Goal: Task Accomplishment & Management: Manage account settings

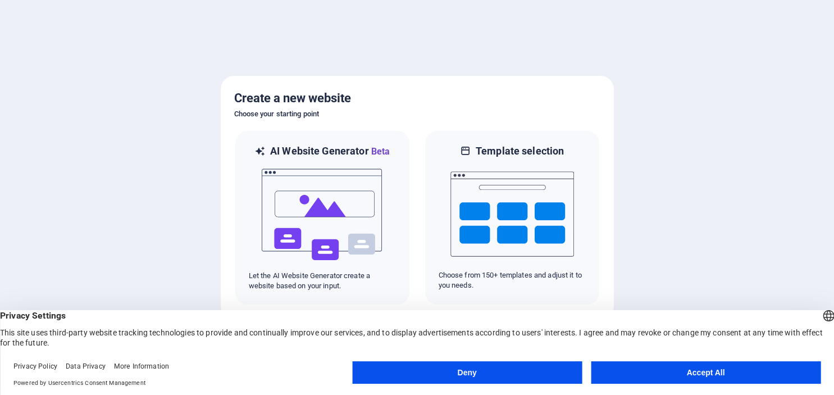
click at [707, 374] on button "Accept All" at bounding box center [706, 372] width 230 height 22
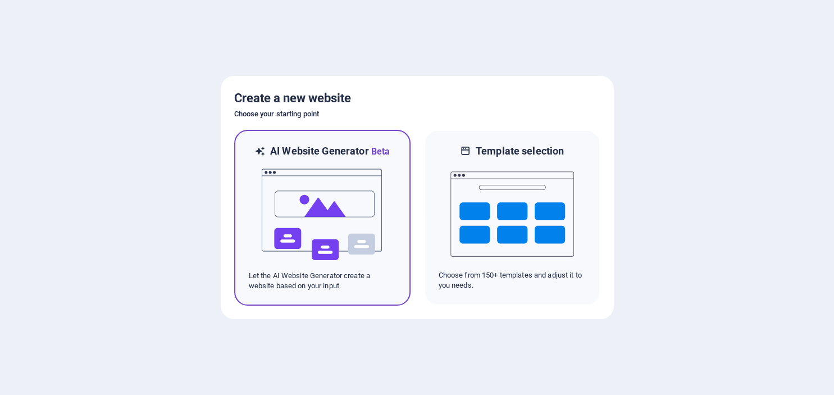
click at [303, 192] on img at bounding box center [323, 214] width 124 height 112
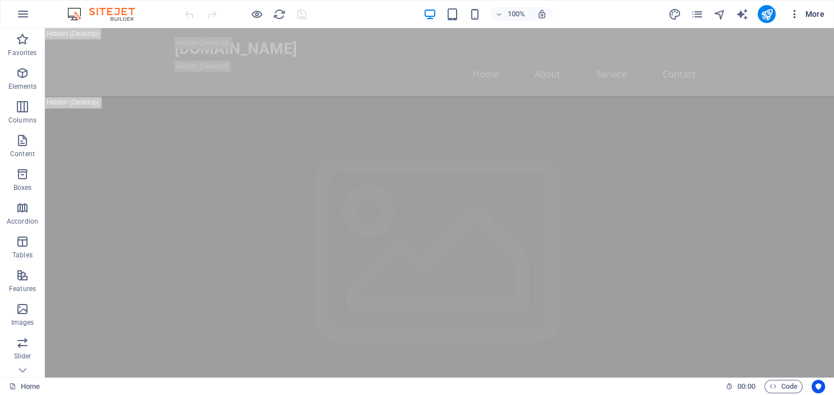
click at [796, 11] on icon "button" at bounding box center [794, 13] width 11 height 11
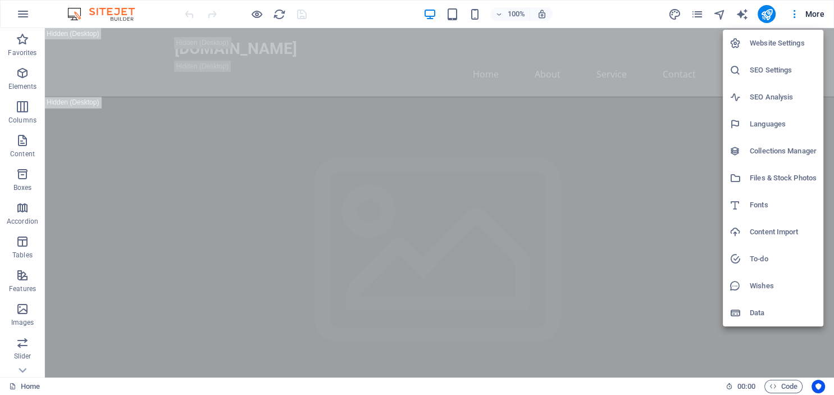
click at [768, 120] on h6 "Languages" at bounding box center [783, 123] width 67 height 13
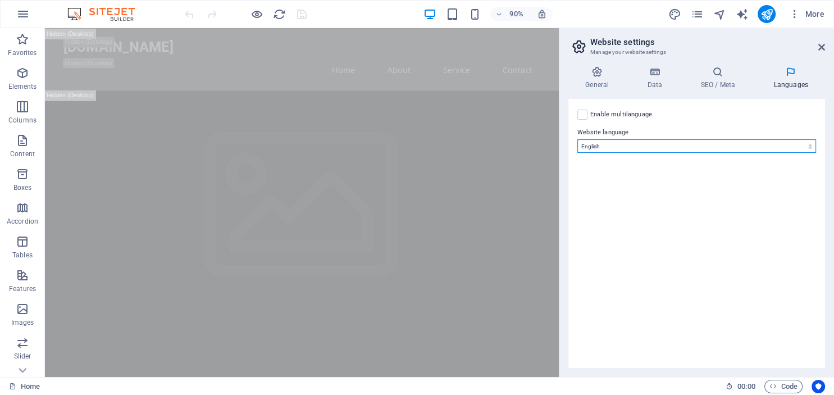
click at [578, 139] on select "Abkhazian Afar Afrikaans Akan Albanian Amharic Arabic Aragonese Armenian Assame…" at bounding box center [697, 145] width 239 height 13
select select "148"
click option "Spanish" at bounding box center [0, 0] width 0 height 0
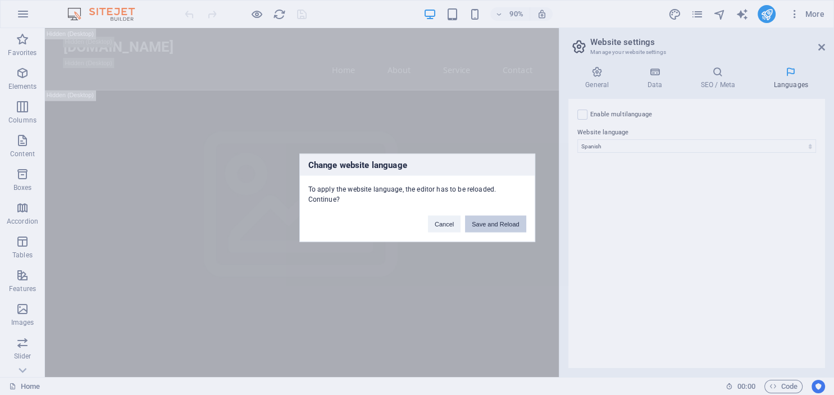
click at [500, 220] on button "Save and Reload" at bounding box center [495, 223] width 61 height 17
checkbox input "false"
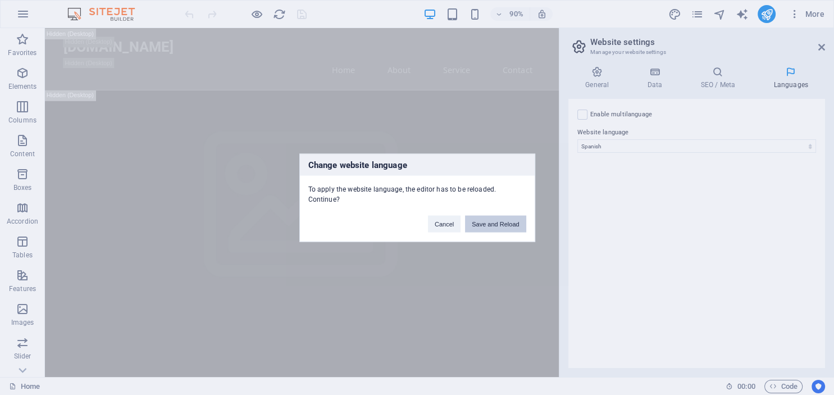
checkbox input "false"
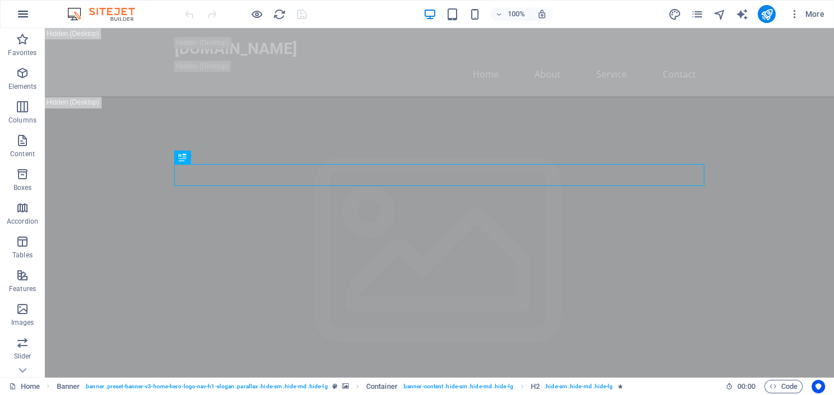
click at [22, 11] on icon "button" at bounding box center [22, 13] width 13 height 13
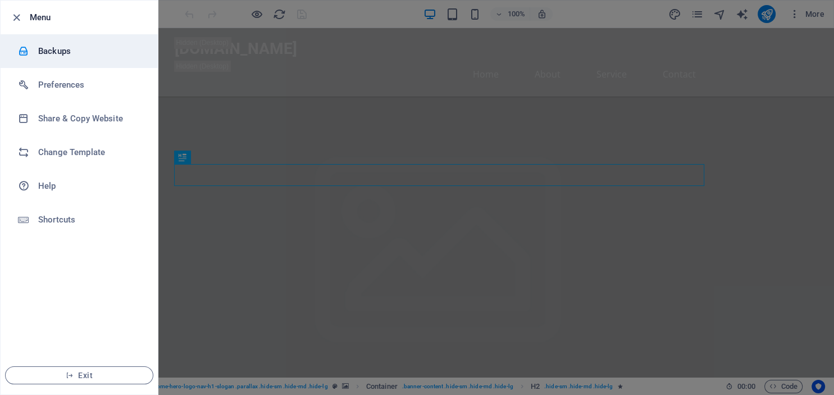
click at [46, 48] on h6 "Backups" at bounding box center [90, 50] width 104 height 13
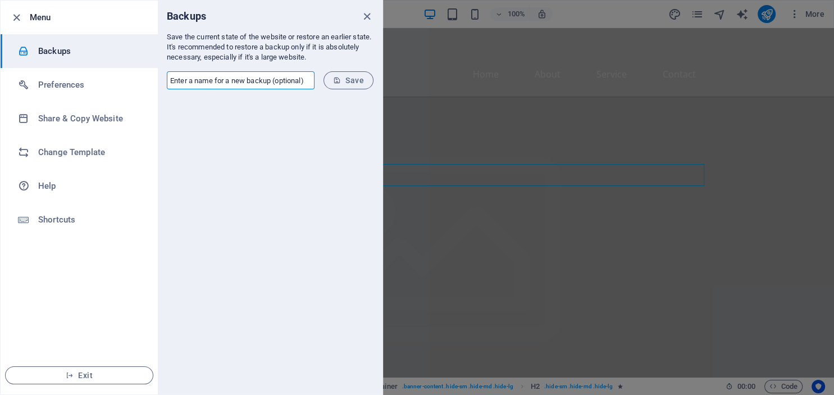
click at [278, 82] on input "text" at bounding box center [241, 80] width 148 height 18
click at [343, 82] on span "Save" at bounding box center [348, 80] width 31 height 9
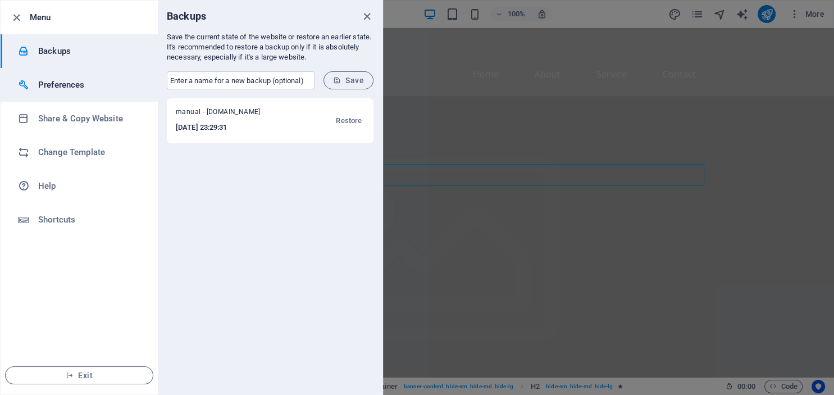
click at [55, 85] on h6 "Preferences" at bounding box center [90, 84] width 104 height 13
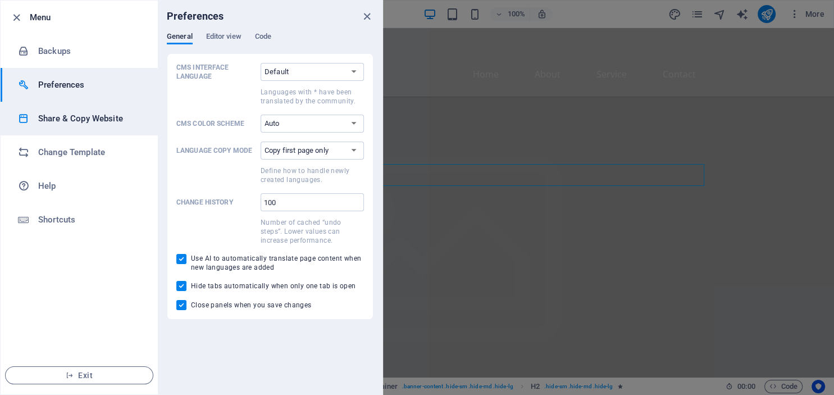
click at [65, 112] on h6 "Share & Copy Website" at bounding box center [90, 118] width 104 height 13
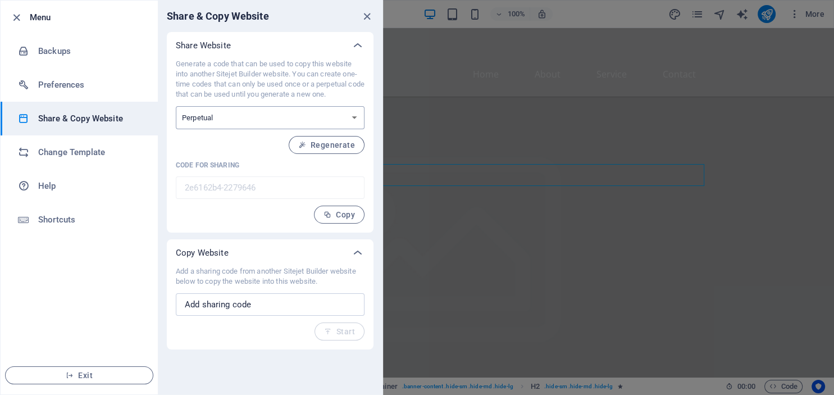
click at [176, 106] on select "One-time Perpetual" at bounding box center [270, 117] width 189 height 23
click at [352, 117] on select "One-time Perpetual" at bounding box center [270, 117] width 189 height 23
click at [363, 12] on icon "close" at bounding box center [367, 16] width 13 height 13
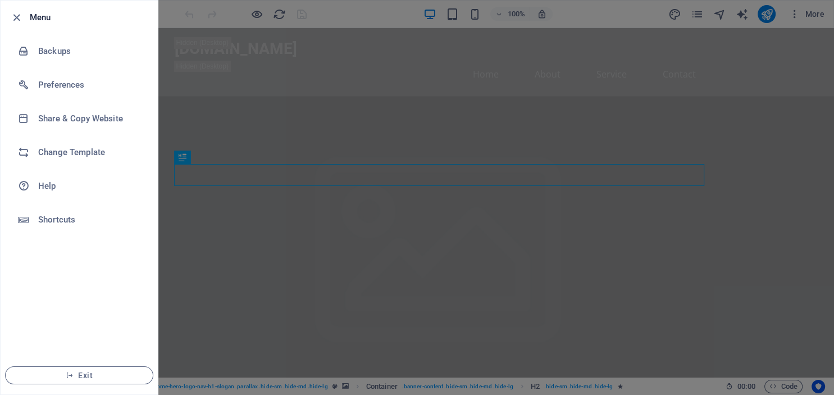
click at [337, 108] on div at bounding box center [417, 197] width 834 height 395
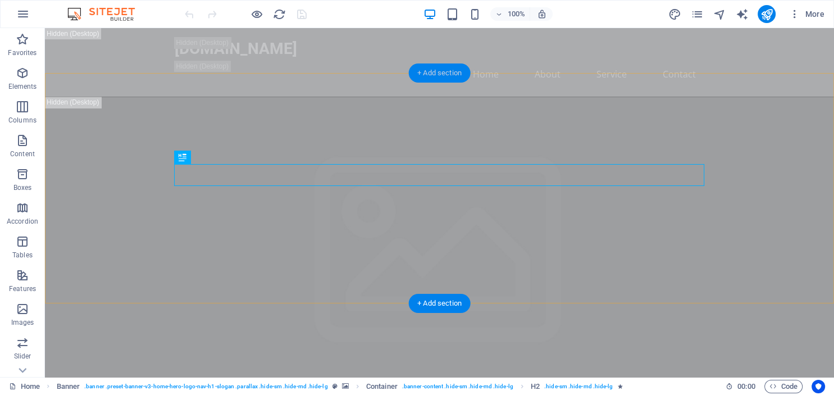
drag, startPoint x: 437, startPoint y: 67, endPoint x: 198, endPoint y: 39, distance: 240.4
click at [437, 67] on div "+ Add section" at bounding box center [439, 72] width 62 height 19
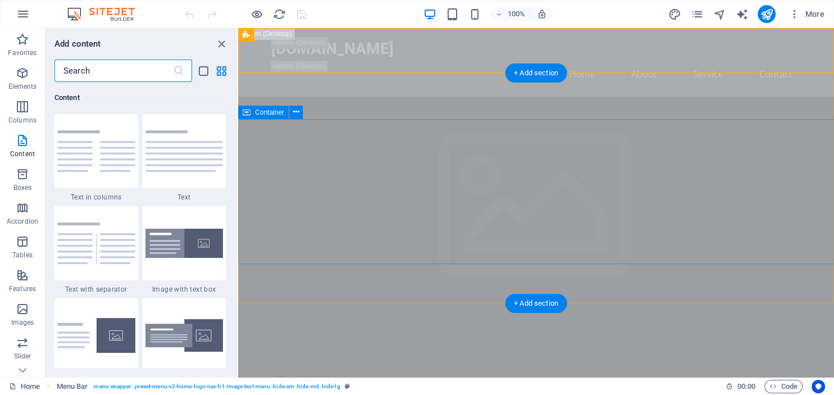
scroll to position [2008, 0]
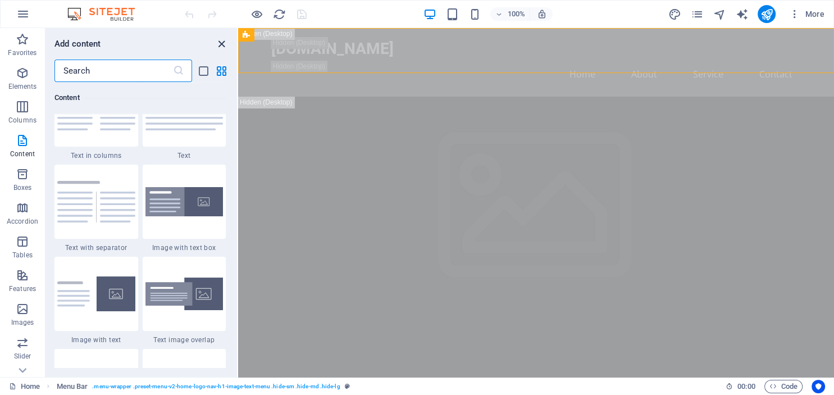
click at [222, 44] on icon "close panel" at bounding box center [221, 44] width 13 height 13
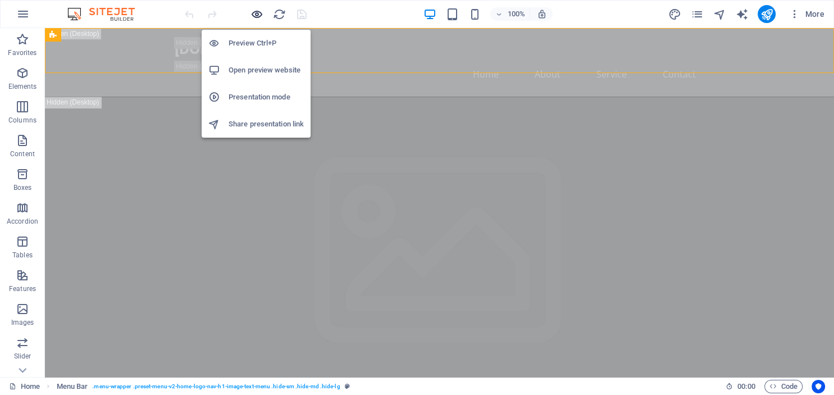
click at [253, 12] on icon "button" at bounding box center [257, 14] width 13 height 13
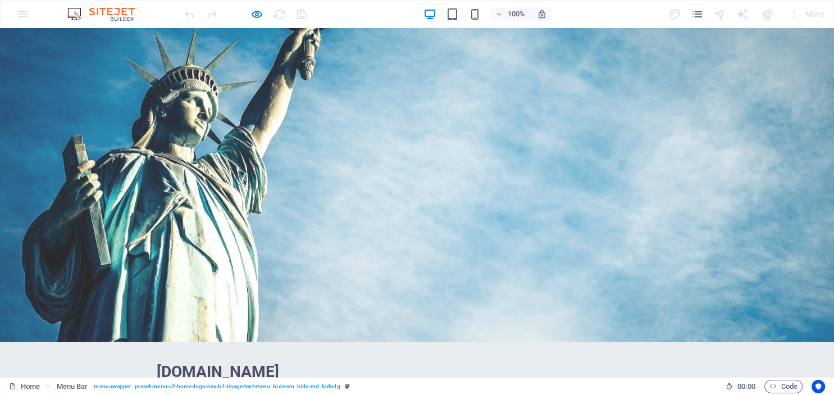
click at [275, 384] on link "Inicio" at bounding box center [257, 397] width 35 height 27
click at [375, 384] on link "Sobre nosotros" at bounding box center [331, 397] width 87 height 27
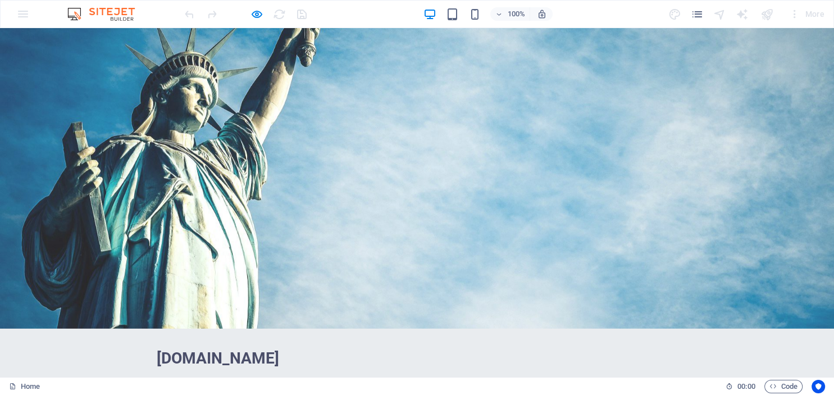
scroll to position [0, 0]
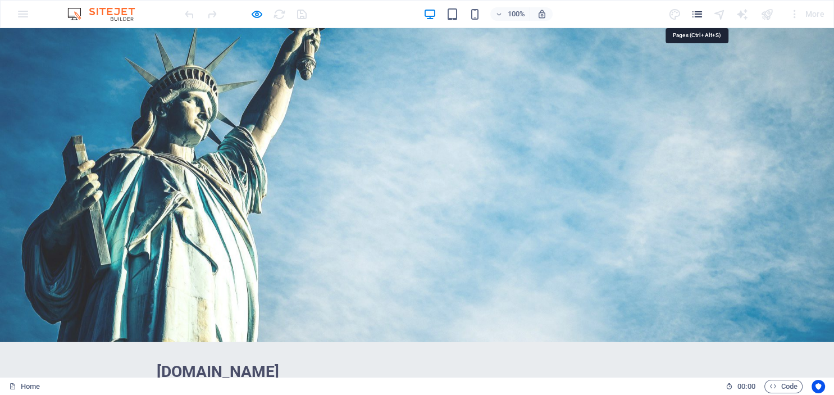
click at [694, 13] on icon "pages" at bounding box center [697, 14] width 13 height 13
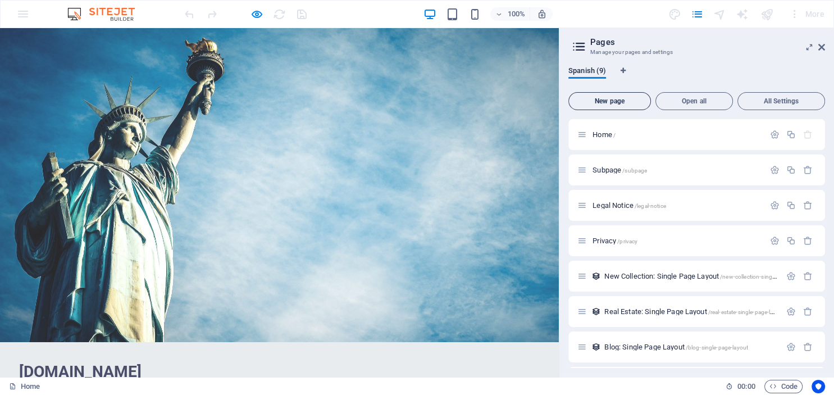
click at [610, 103] on span "New page" at bounding box center [610, 101] width 72 height 7
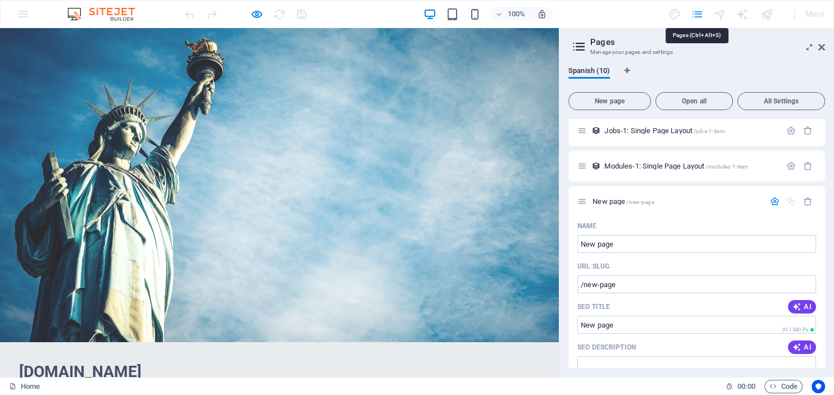
click at [693, 12] on icon "pages" at bounding box center [697, 14] width 13 height 13
click at [830, 51] on aside "Pages Manage your pages and settings Spanish (10) New page Open all All Setting…" at bounding box center [696, 202] width 275 height 349
click at [825, 46] on aside "Pages Manage your pages and settings Spanish (10) New page Open all All Setting…" at bounding box center [696, 202] width 275 height 349
click at [821, 46] on icon at bounding box center [822, 47] width 7 height 9
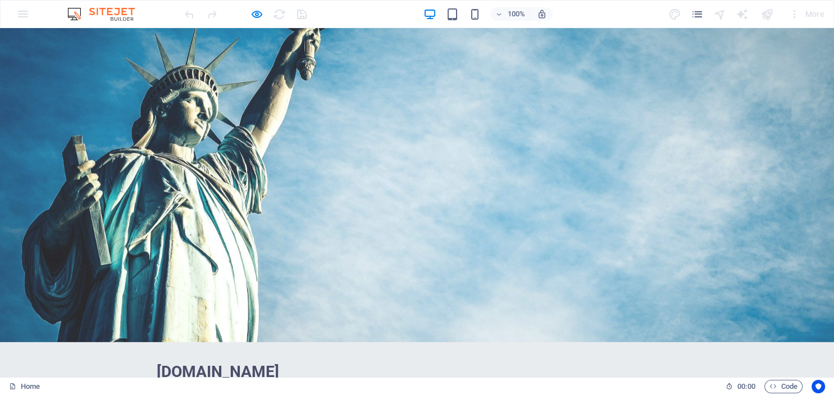
click at [85, 12] on img at bounding box center [107, 13] width 84 height 13
click at [73, 11] on img at bounding box center [107, 13] width 84 height 13
click at [119, 11] on img at bounding box center [107, 13] width 84 height 13
click at [120, 17] on img at bounding box center [107, 13] width 84 height 13
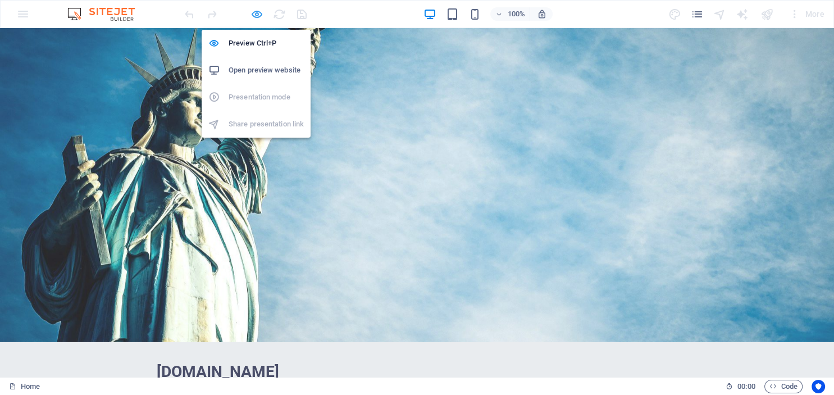
click at [258, 10] on icon "button" at bounding box center [257, 14] width 13 height 13
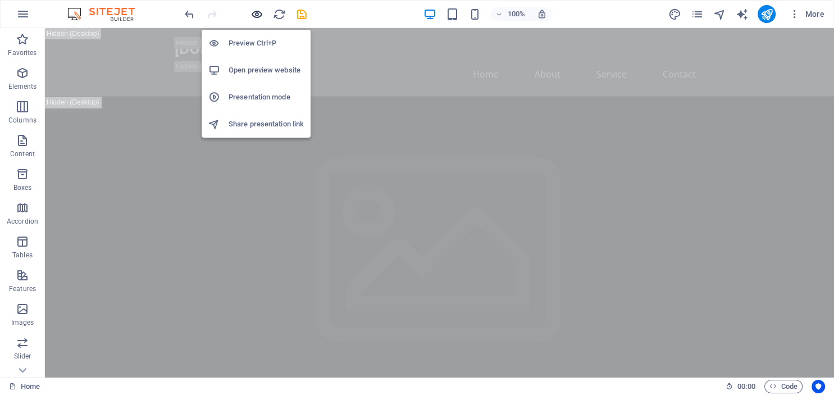
click at [258, 10] on icon "button" at bounding box center [257, 14] width 13 height 13
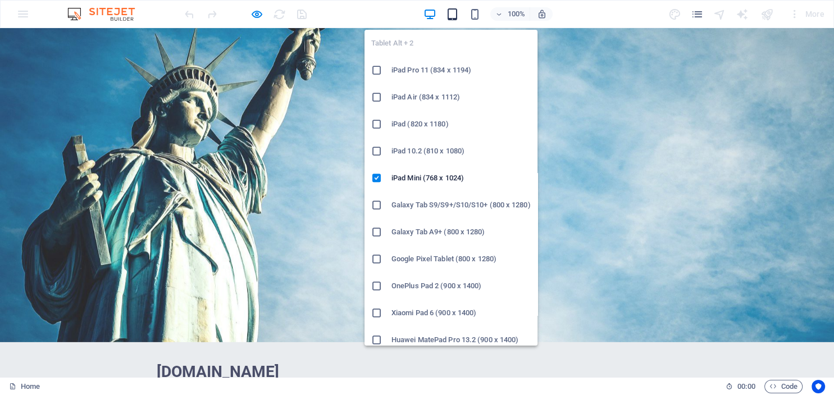
click at [452, 10] on icon "button" at bounding box center [452, 14] width 13 height 13
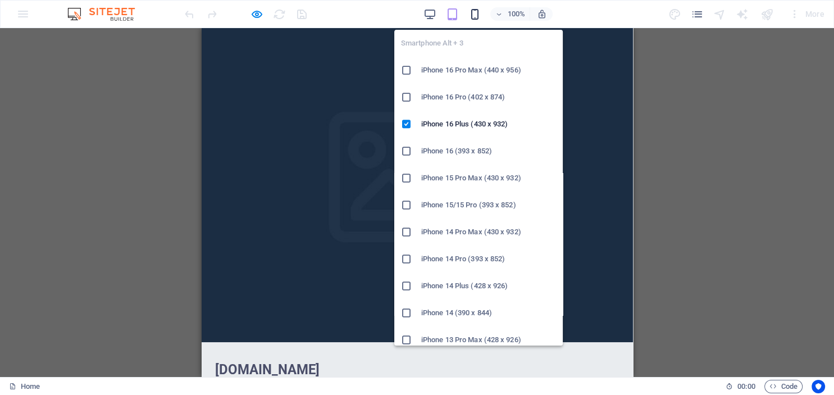
click at [470, 10] on icon "button" at bounding box center [475, 14] width 13 height 13
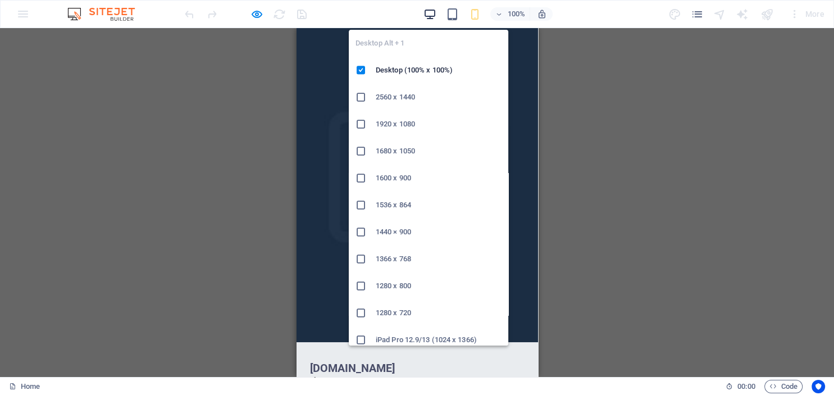
click at [430, 16] on icon "button" at bounding box center [430, 14] width 13 height 13
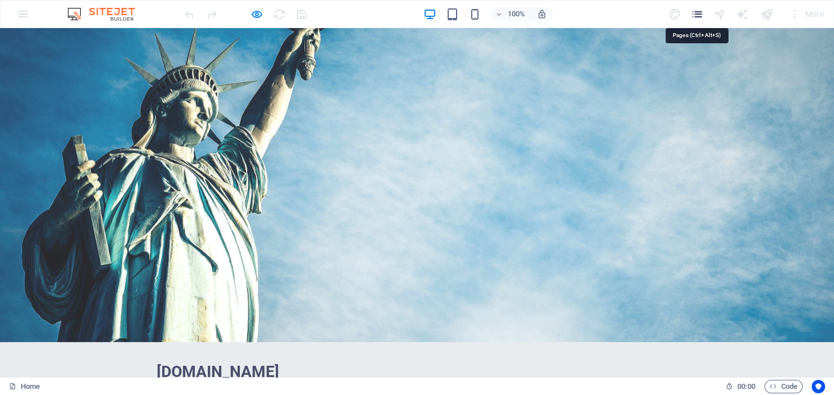
click at [699, 11] on icon "pages" at bounding box center [697, 14] width 13 height 13
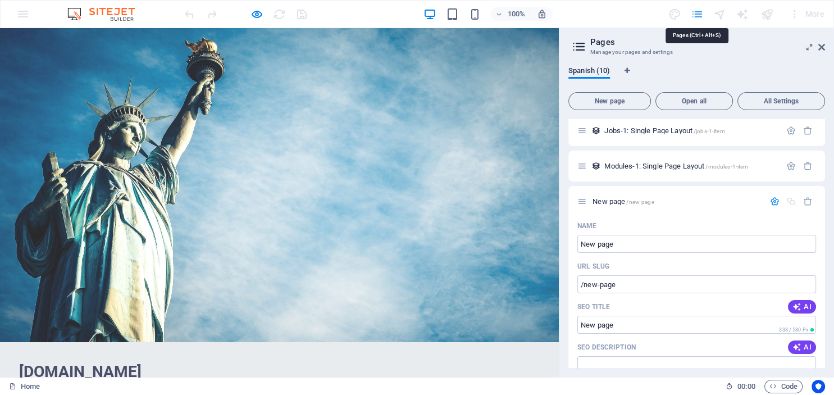
click at [699, 11] on icon "pages" at bounding box center [697, 14] width 13 height 13
